Goal: Register for event/course

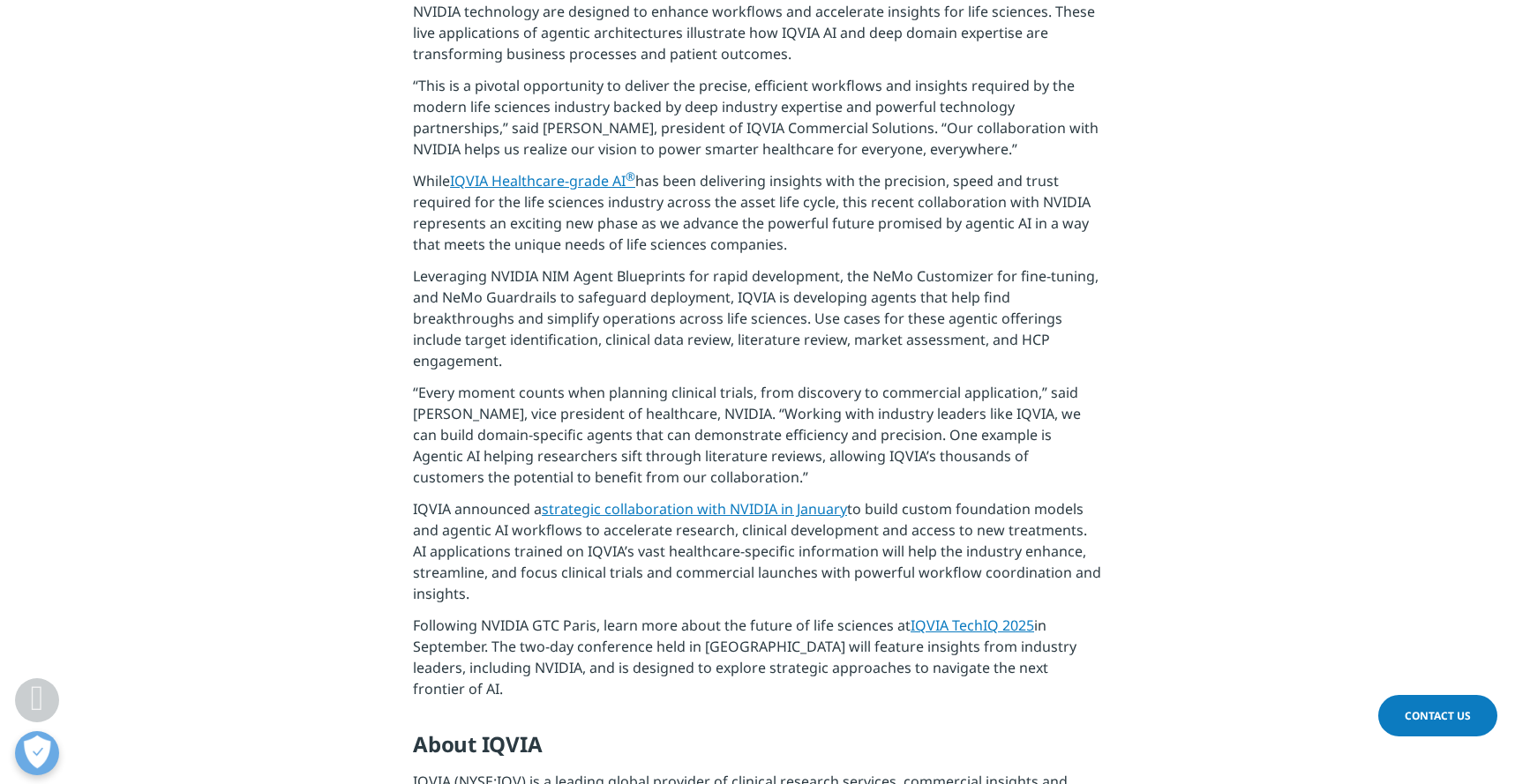
scroll to position [846, 0]
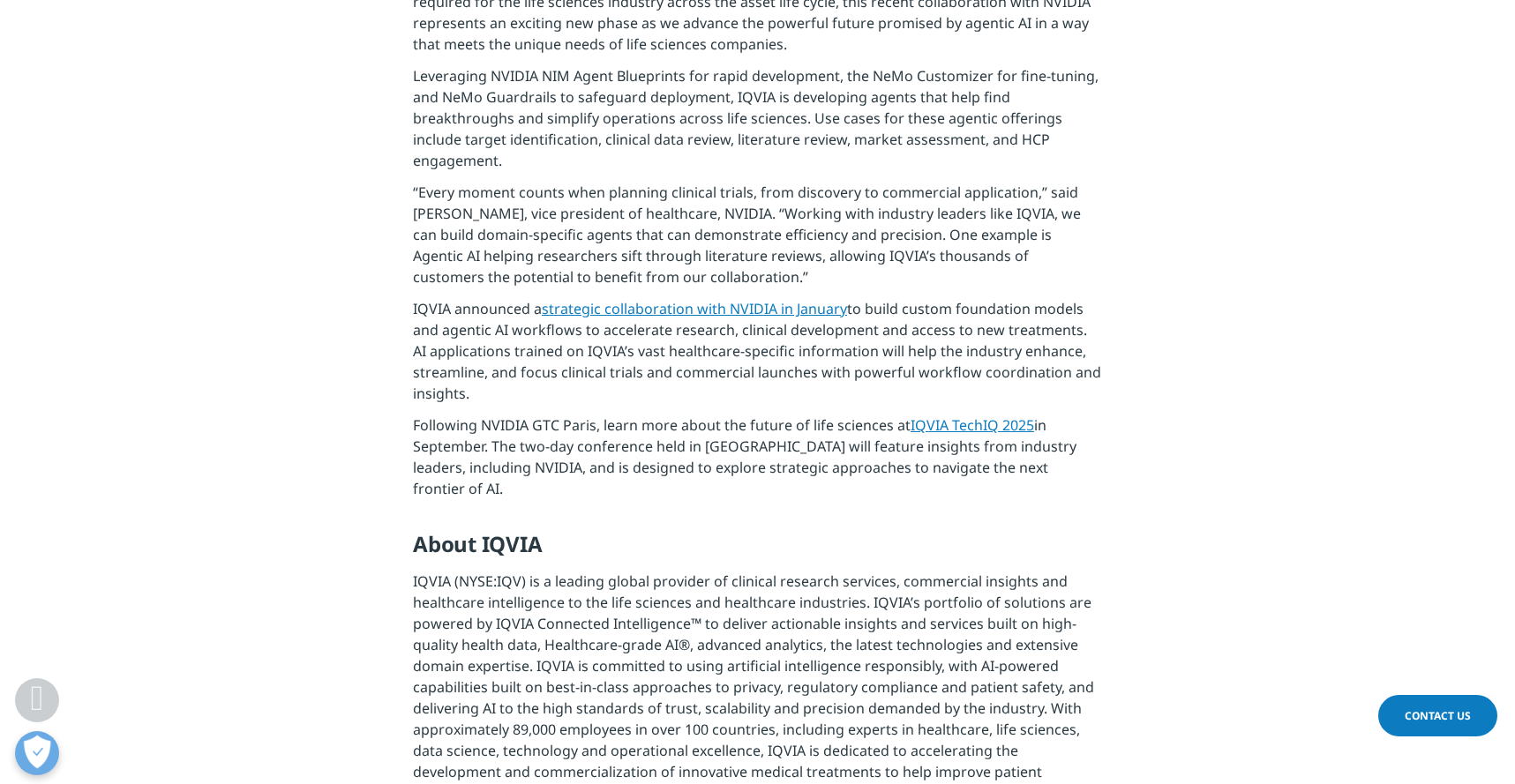
click at [941, 431] on link "IQVIA TechIQ 2025" at bounding box center [973, 425] width 124 height 20
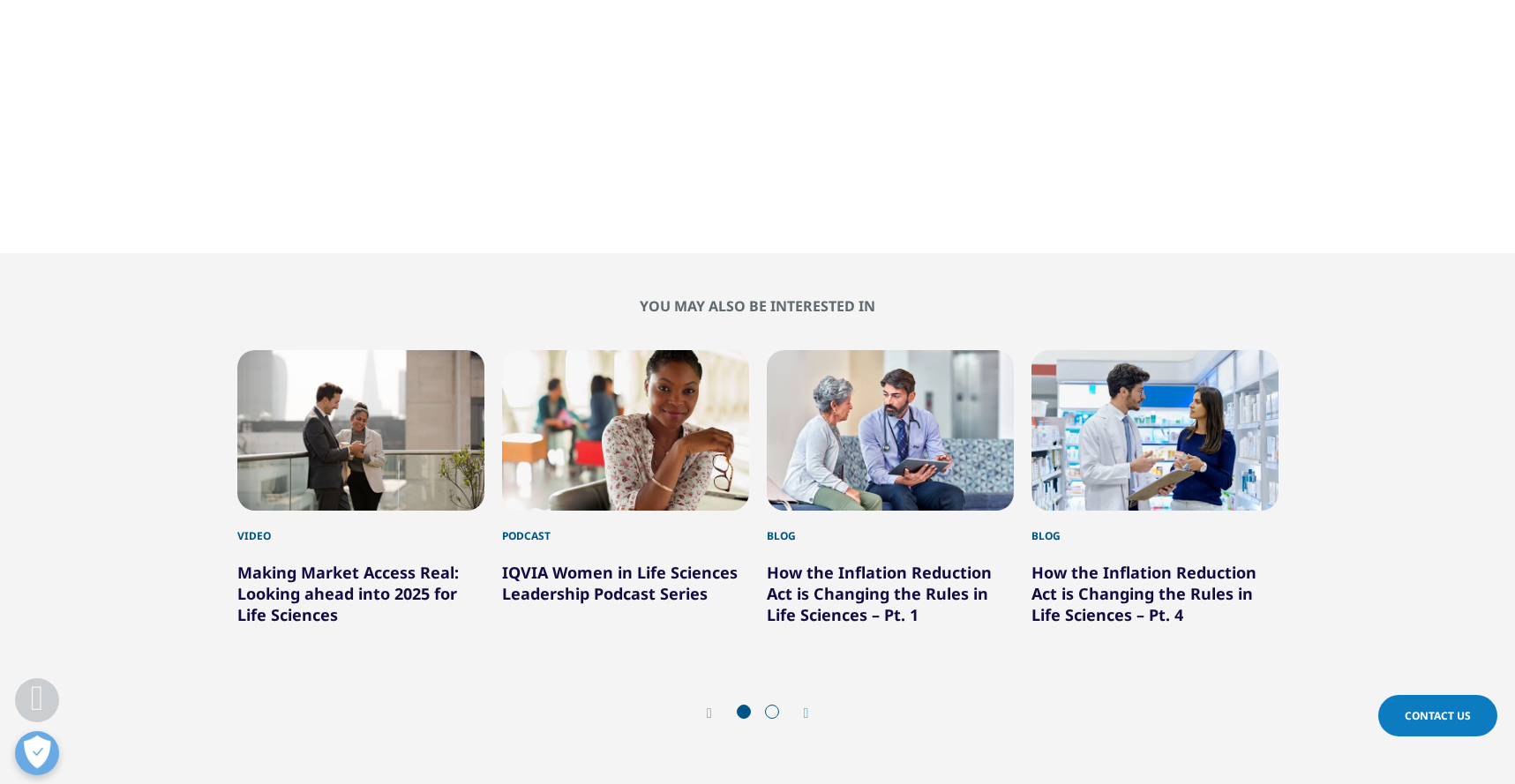
scroll to position [1597, 0]
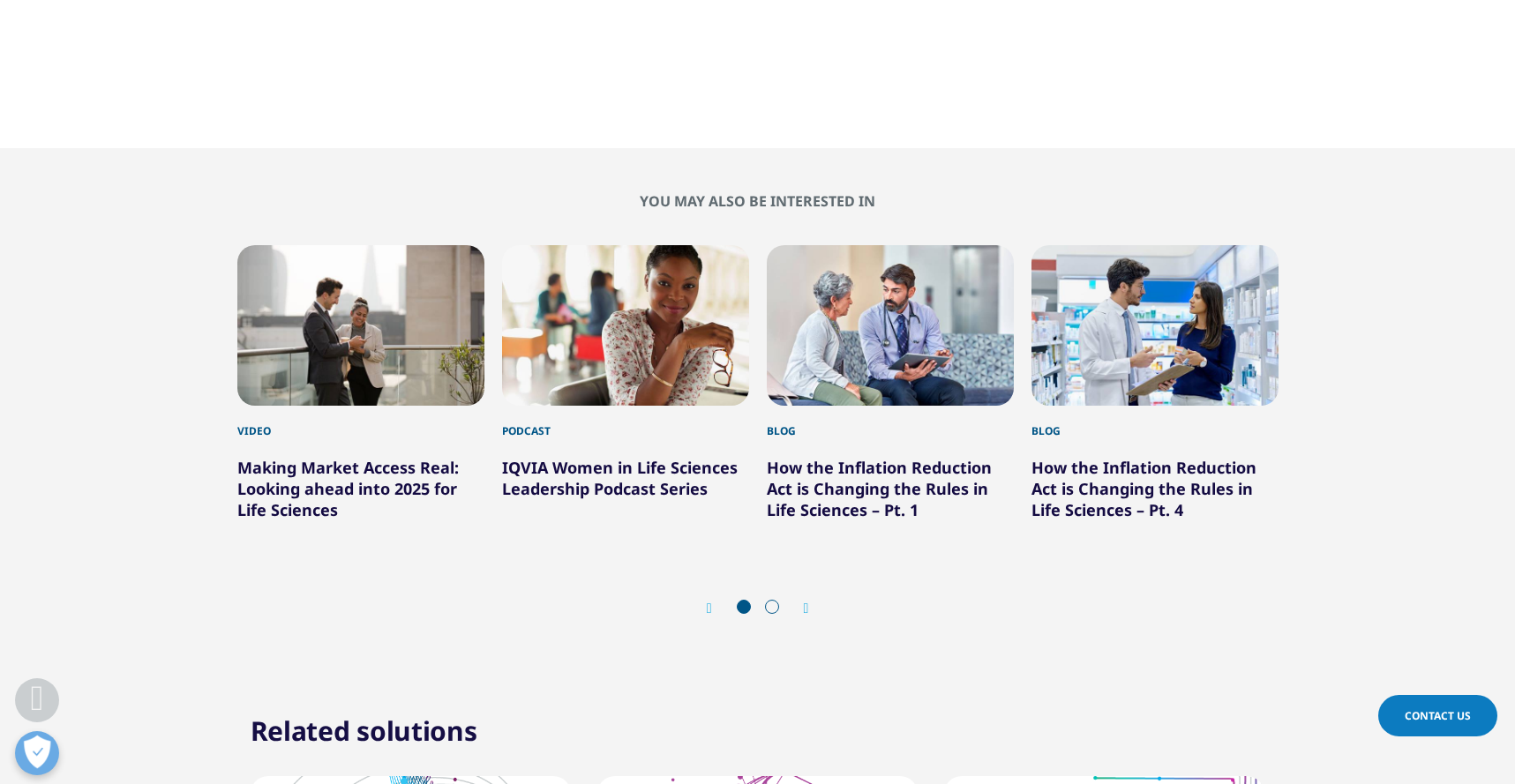
click at [809, 602] on icon "Next slide" at bounding box center [806, 609] width 5 height 14
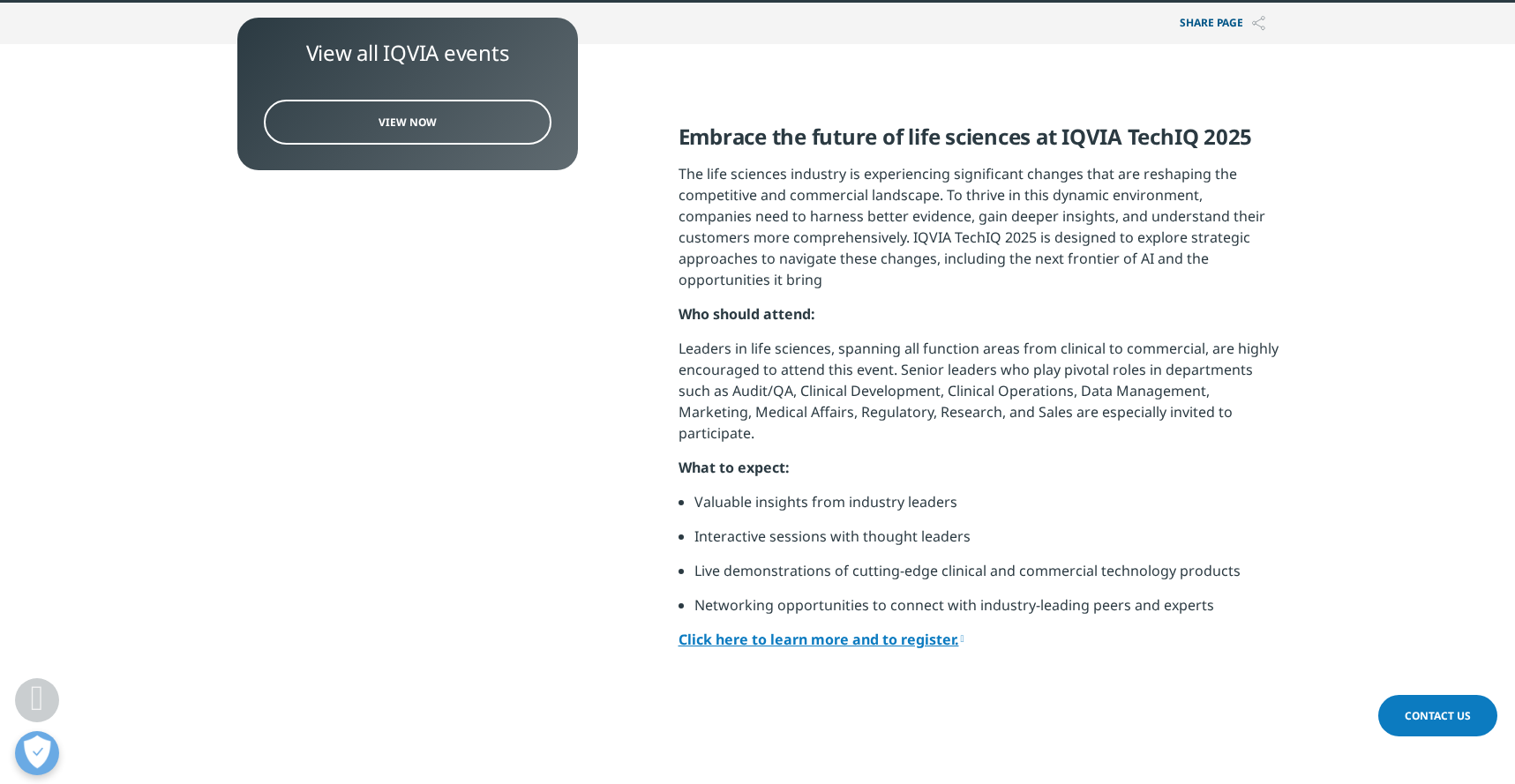
scroll to position [714, 0]
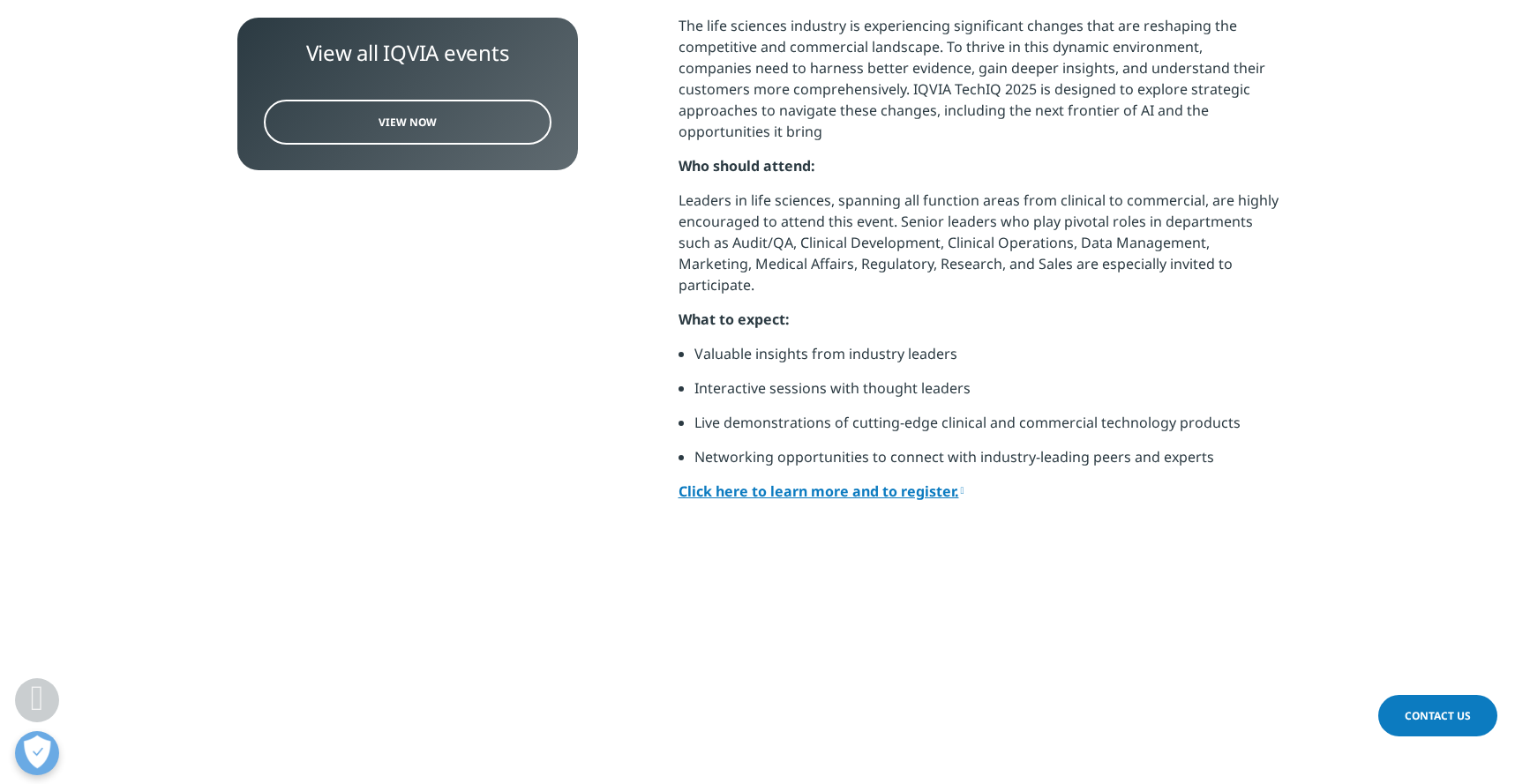
click at [879, 482] on link "Click here to learn more and to register." at bounding box center [821, 492] width 286 height 20
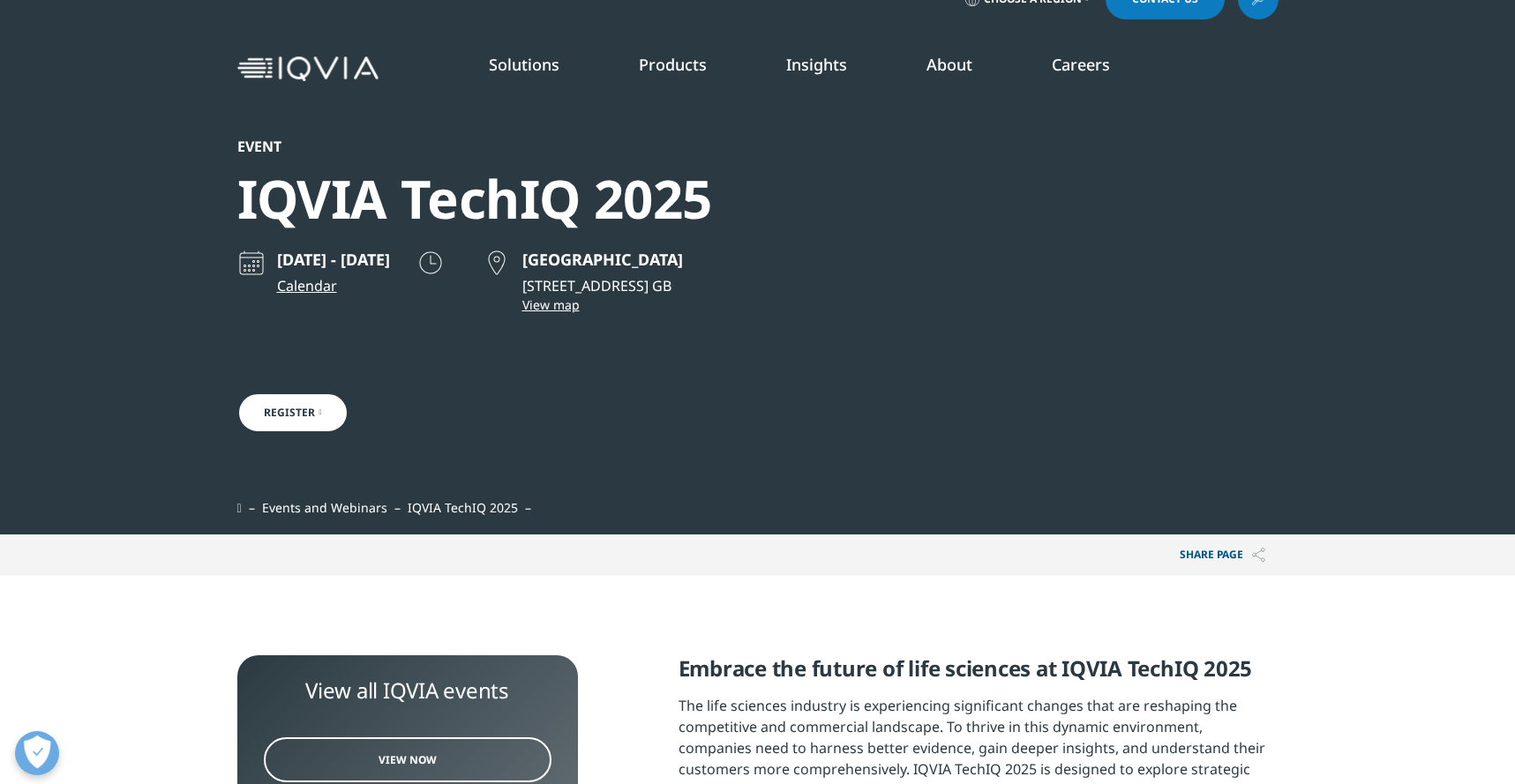
scroll to position [32, 0]
